Goal: Check status

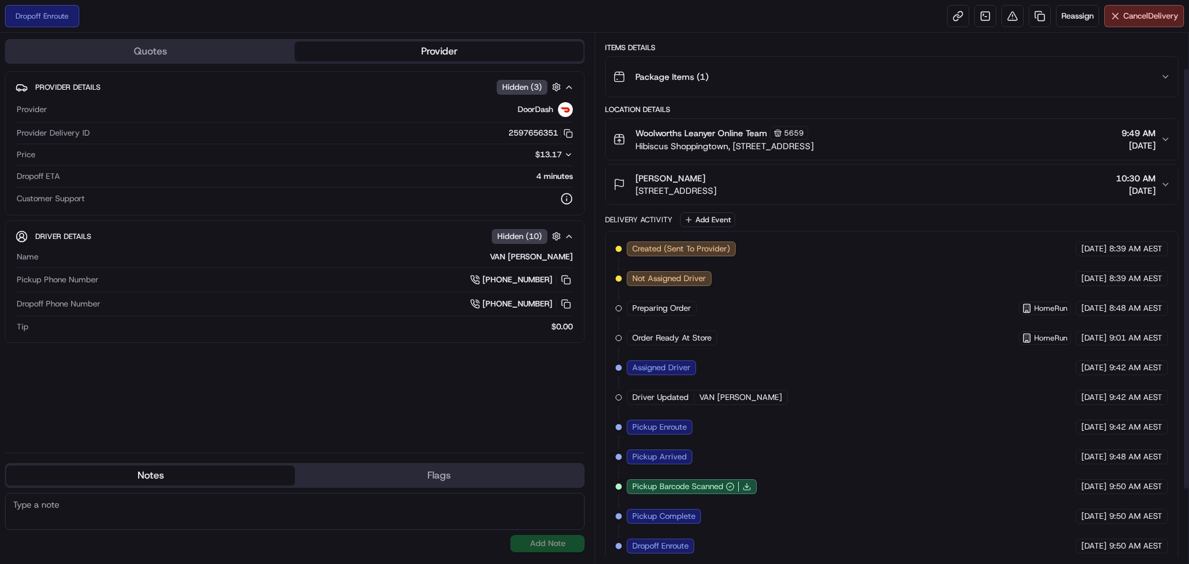
scroll to position [137, 0]
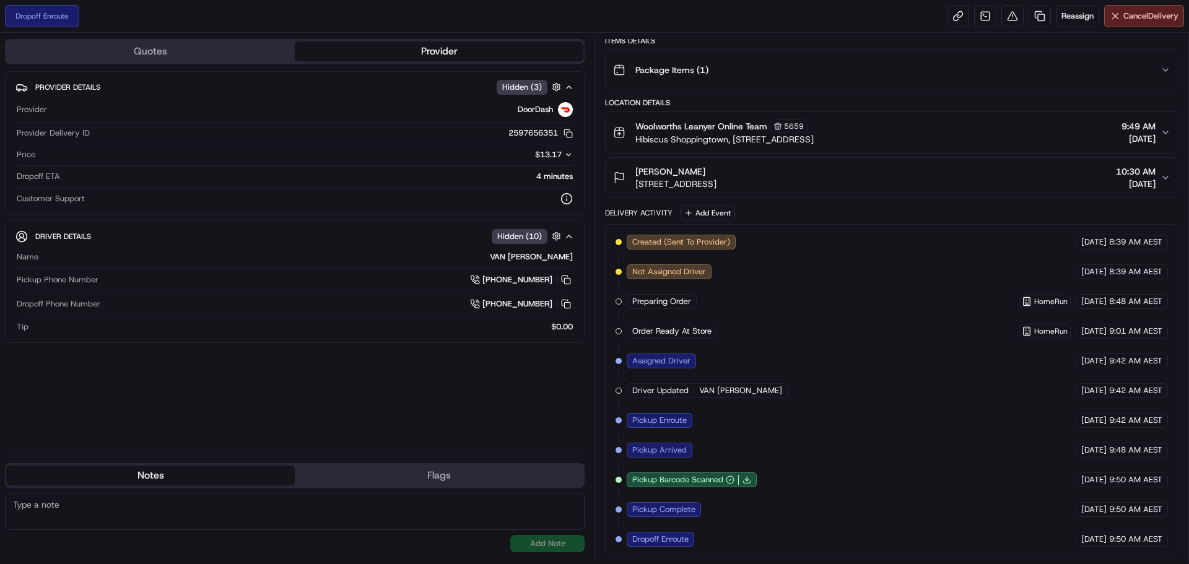
click at [1103, 542] on span "[DATE]" at bounding box center [1093, 539] width 25 height 11
click at [1082, 540] on span "[DATE]" at bounding box center [1093, 539] width 25 height 11
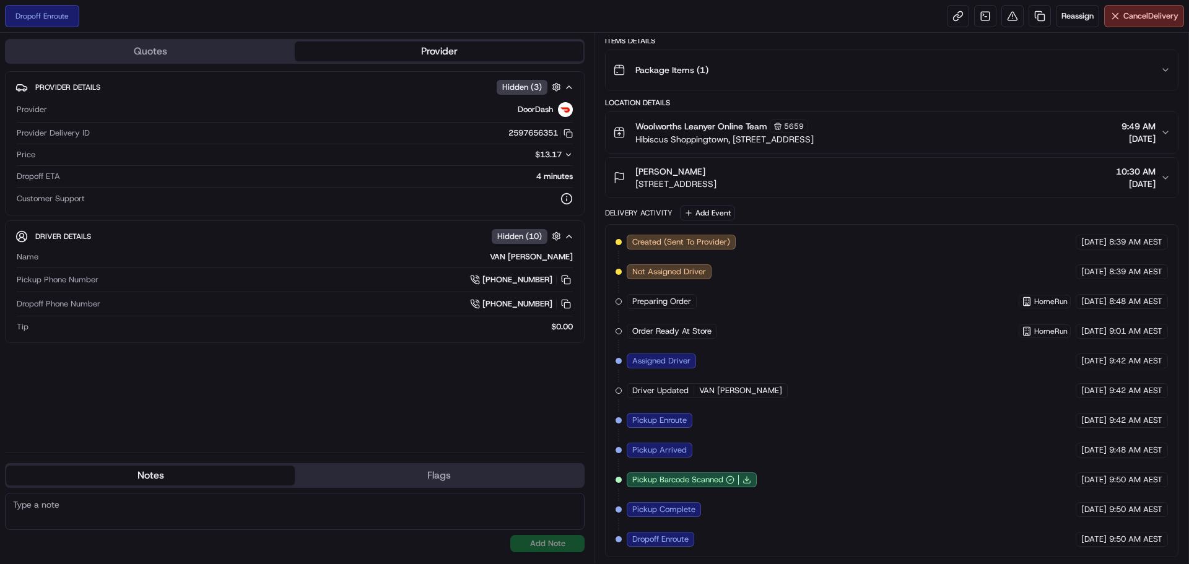
click at [1114, 530] on div "Created (Sent To Provider) DoorDash [DATE] 8:39 AM AEST Not Assigned Driver Doo…" at bounding box center [892, 391] width 552 height 312
drag, startPoint x: 1114, startPoint y: 530, endPoint x: 1117, endPoint y: 536, distance: 6.7
click at [1115, 531] on div "Created (Sent To Provider) DoorDash [DATE] 8:39 AM AEST Not Assigned Driver Doo…" at bounding box center [892, 391] width 552 height 312
click at [1117, 537] on span "9:50 AM AEST" at bounding box center [1135, 539] width 53 height 11
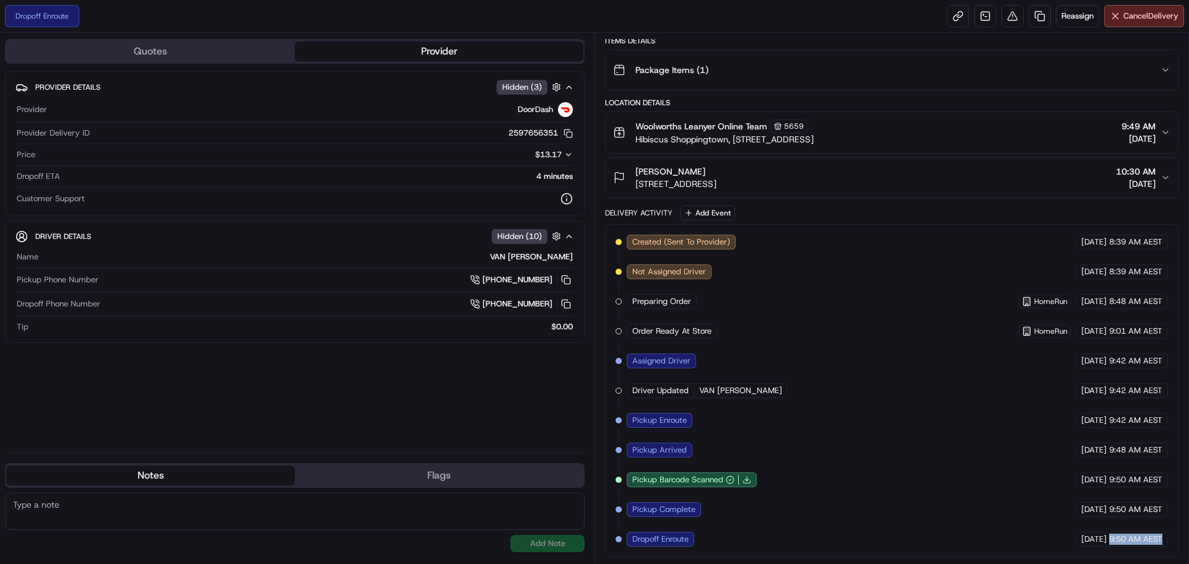
click at [1117, 537] on span "9:50 AM AEST" at bounding box center [1135, 539] width 53 height 11
drag, startPoint x: 1067, startPoint y: 538, endPoint x: 1175, endPoint y: 533, distance: 108.5
click at [1175, 533] on div "Created (Sent To Provider) DoorDash [DATE] 8:39 AM AEST Not Assigned Driver Doo…" at bounding box center [891, 390] width 573 height 333
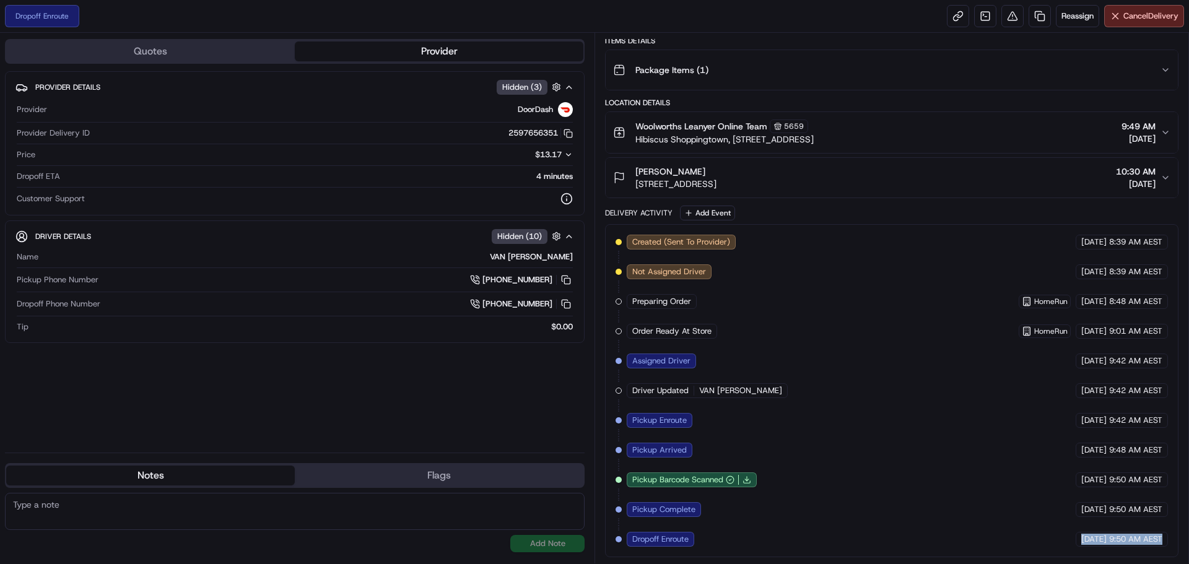
copy div "[DATE] 9:50 AM AEST"
